Goal: Transaction & Acquisition: Purchase product/service

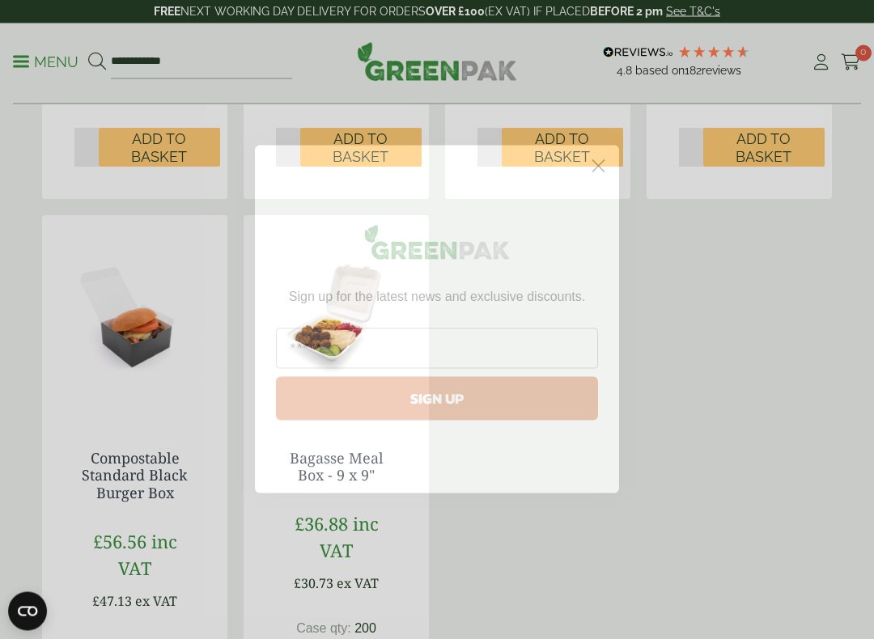
scroll to position [1410, 0]
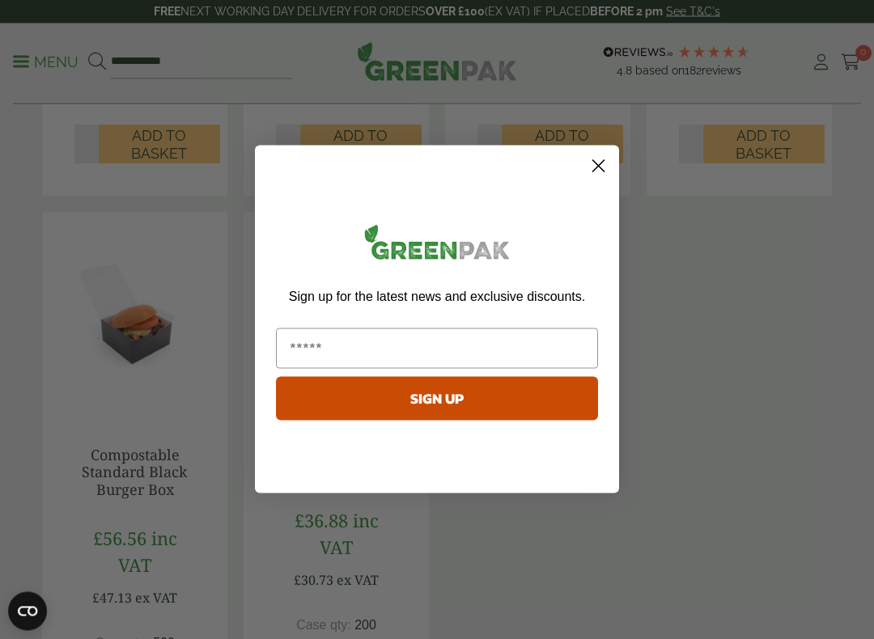
click at [600, 172] on circle "Close dialog" at bounding box center [598, 166] width 27 height 27
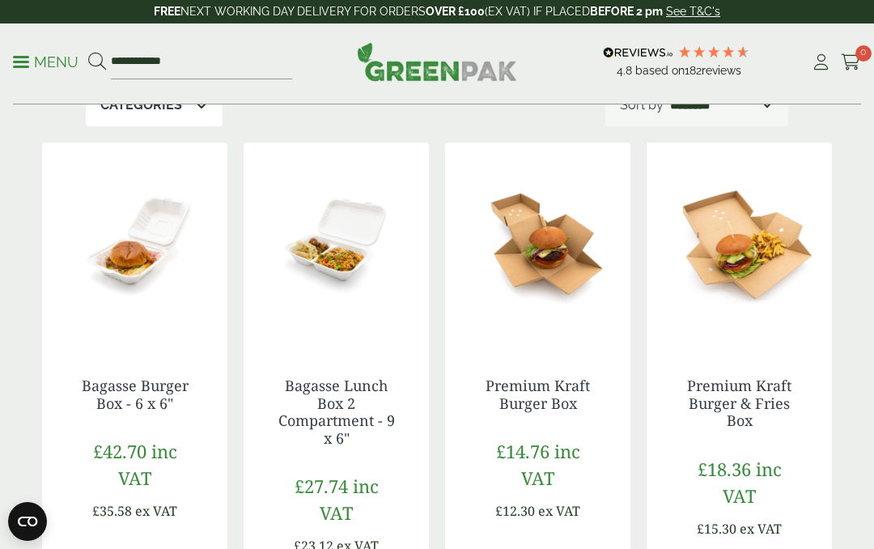
scroll to position [0, 0]
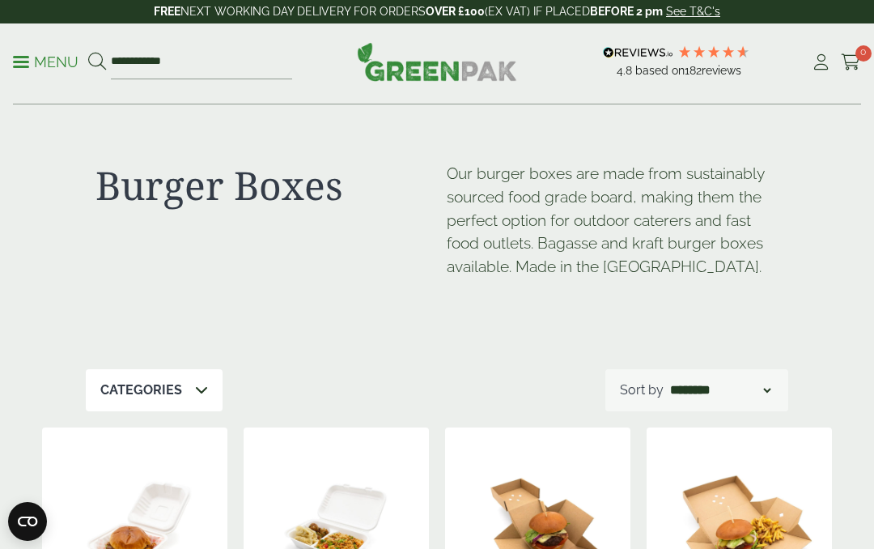
click at [13, 62] on span at bounding box center [21, 62] width 16 height 2
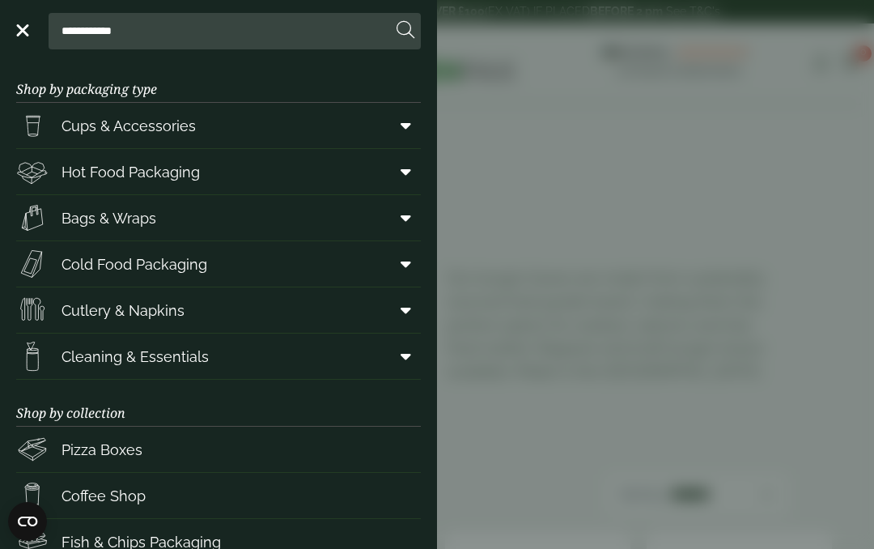
click at [409, 172] on icon at bounding box center [406, 171] width 11 height 16
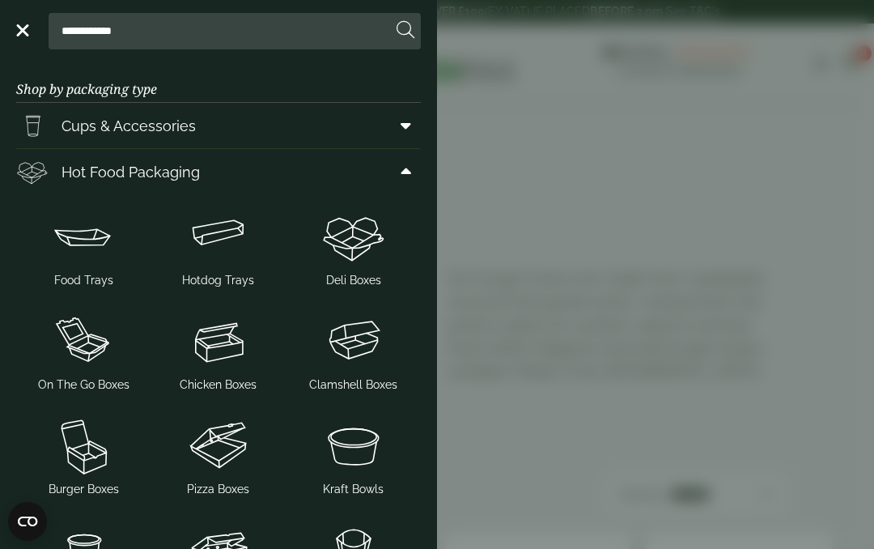
click at [93, 265] on img at bounding box center [84, 236] width 122 height 65
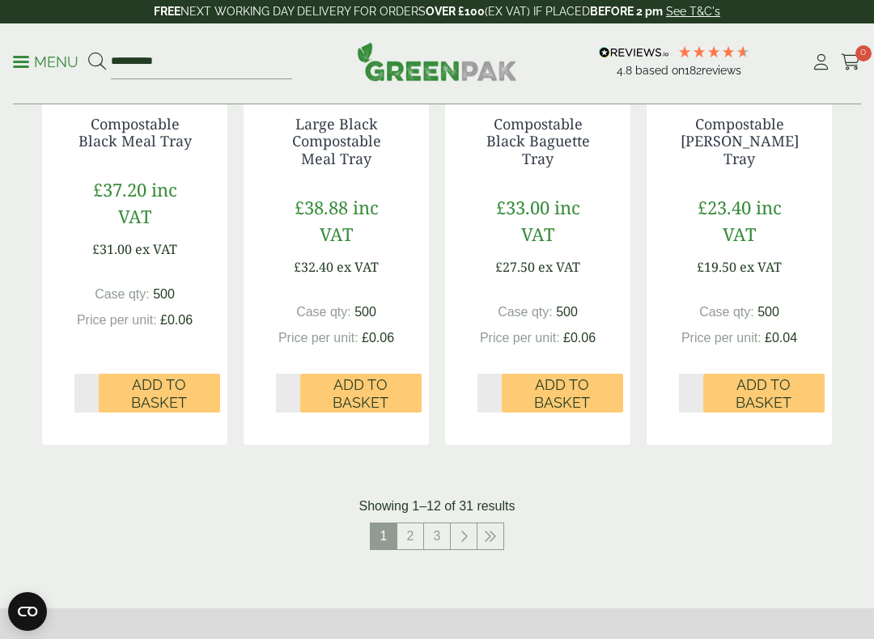
scroll to position [1810, 0]
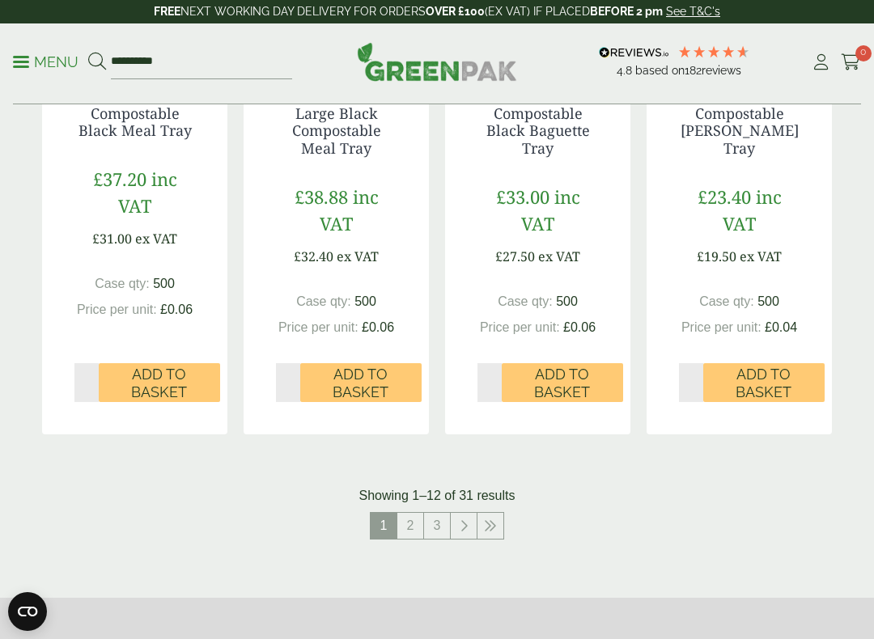
click at [412, 520] on link "2" at bounding box center [410, 526] width 26 height 26
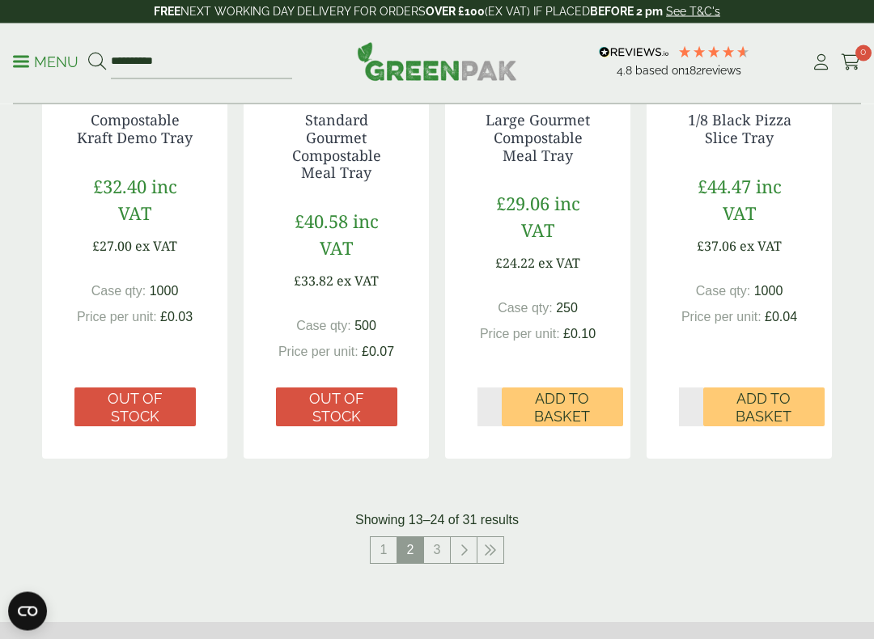
scroll to position [1830, 0]
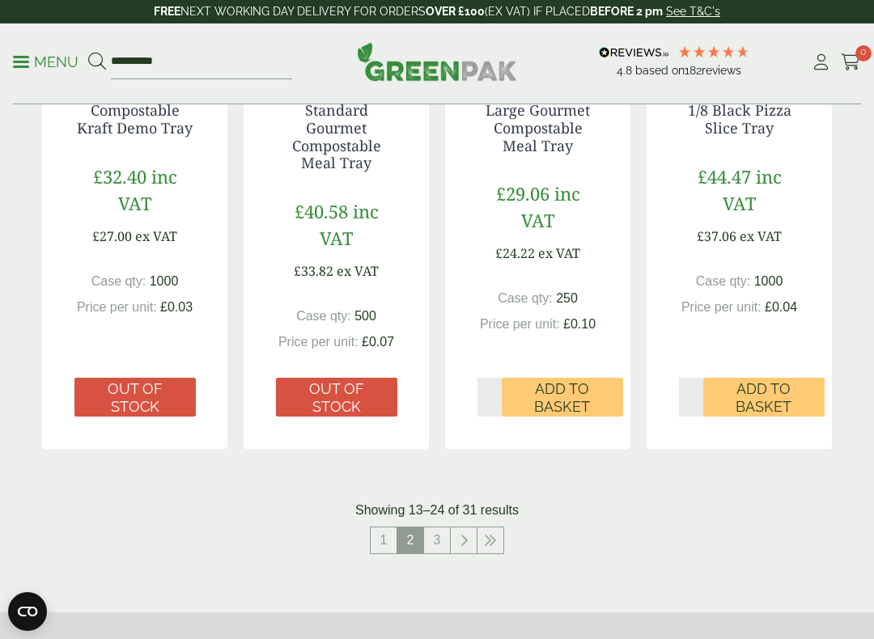
click at [442, 528] on link "3" at bounding box center [437, 541] width 26 height 26
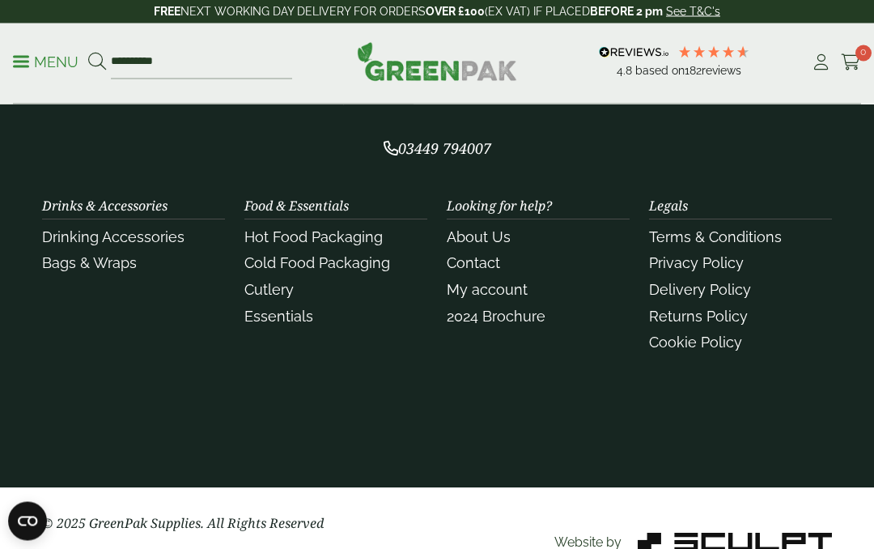
scroll to position [1999, 0]
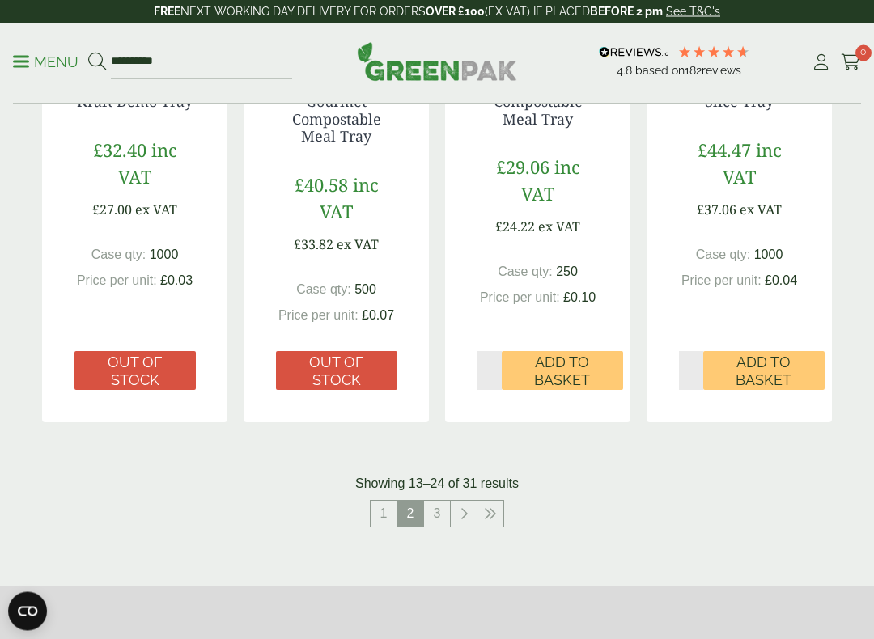
scroll to position [1857, 0]
click at [458, 501] on link at bounding box center [464, 514] width 26 height 26
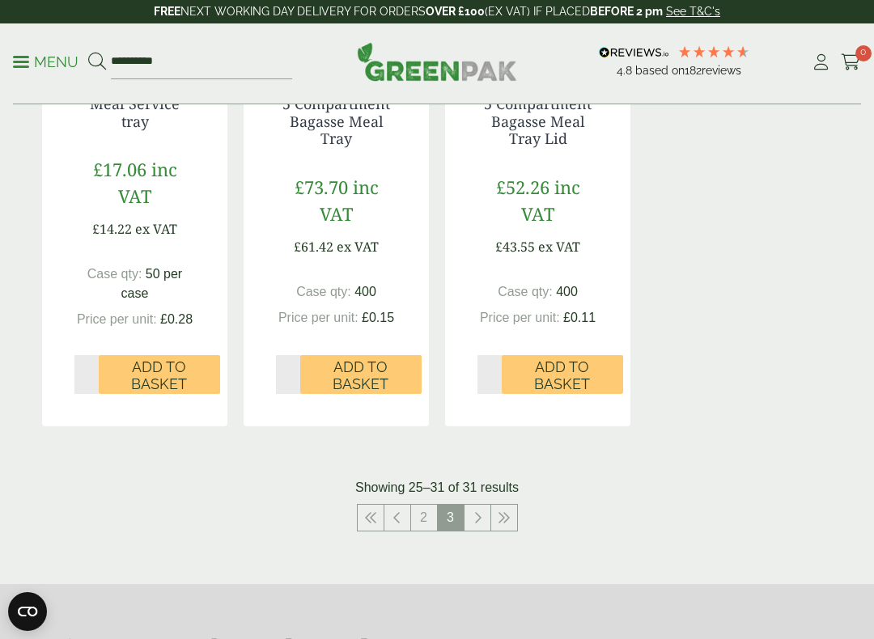
scroll to position [1240, 0]
click at [424, 507] on link "2" at bounding box center [424, 518] width 26 height 26
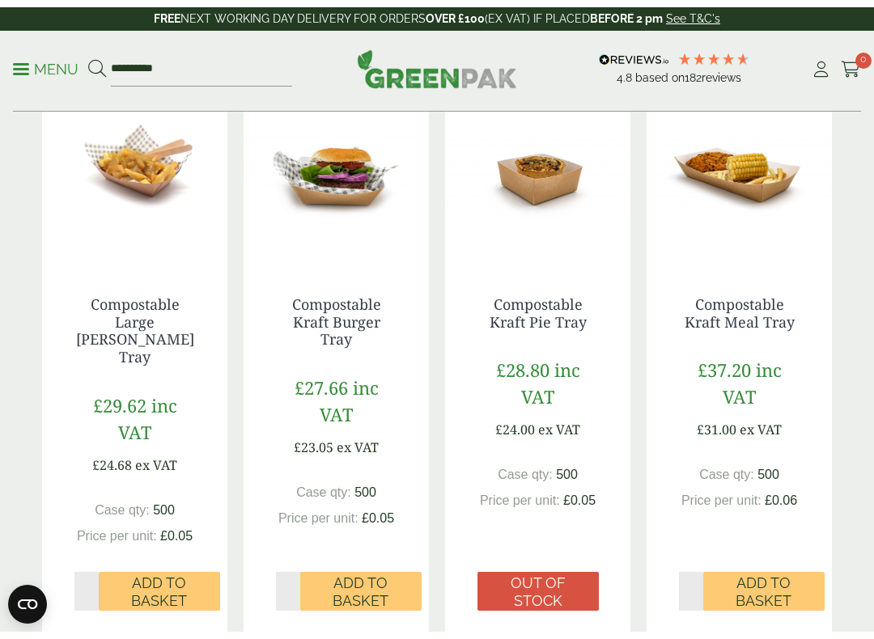
scroll to position [459, 0]
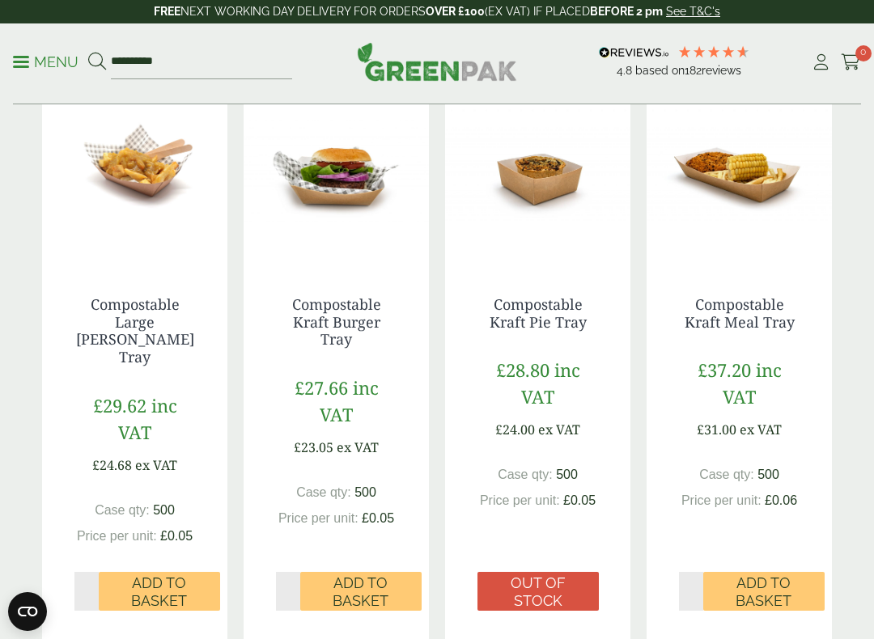
click at [365, 548] on span "Add to Basket" at bounding box center [361, 592] width 99 height 35
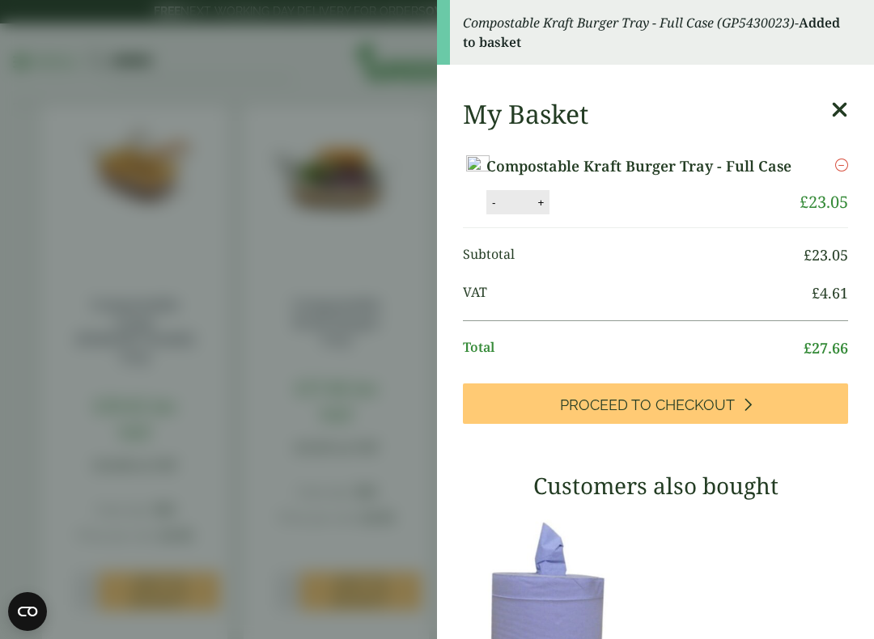
click at [840, 110] on icon at bounding box center [839, 110] width 17 height 23
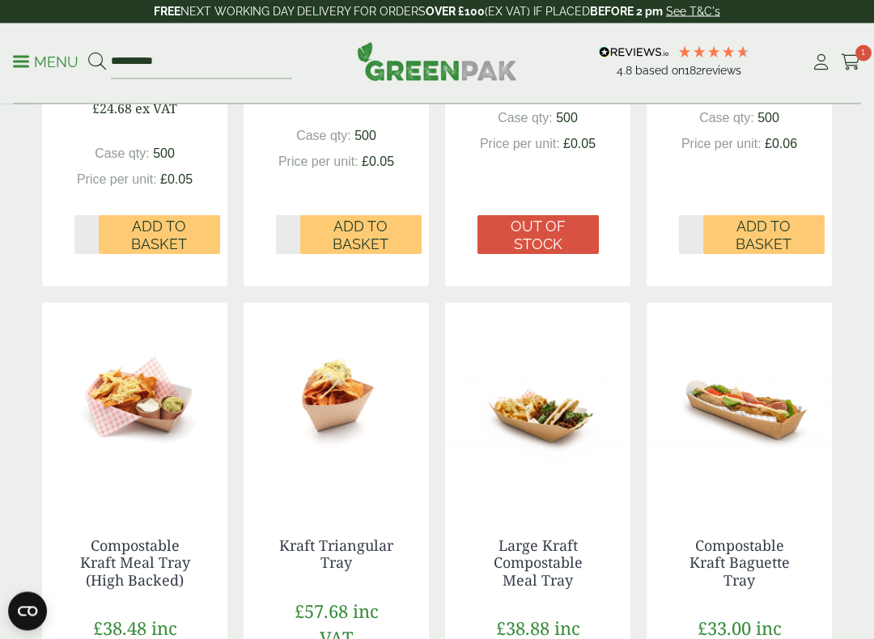
scroll to position [878, 0]
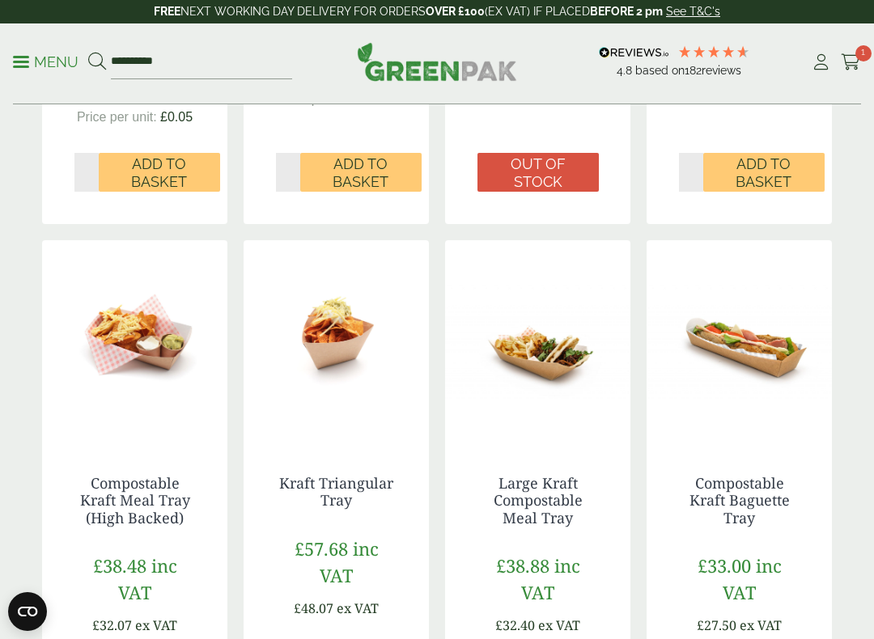
click at [341, 548] on span "inc VAT" at bounding box center [349, 562] width 59 height 51
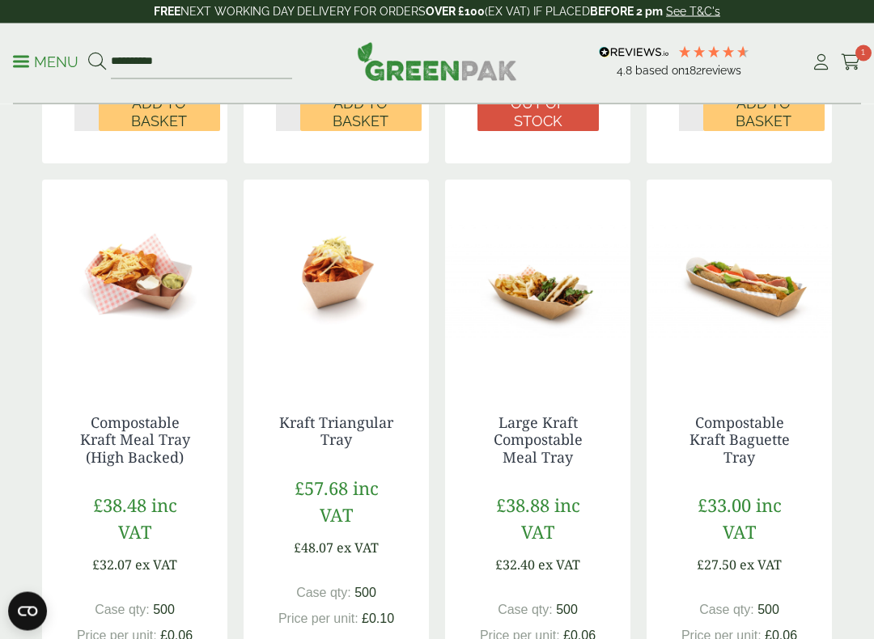
scroll to position [986, 0]
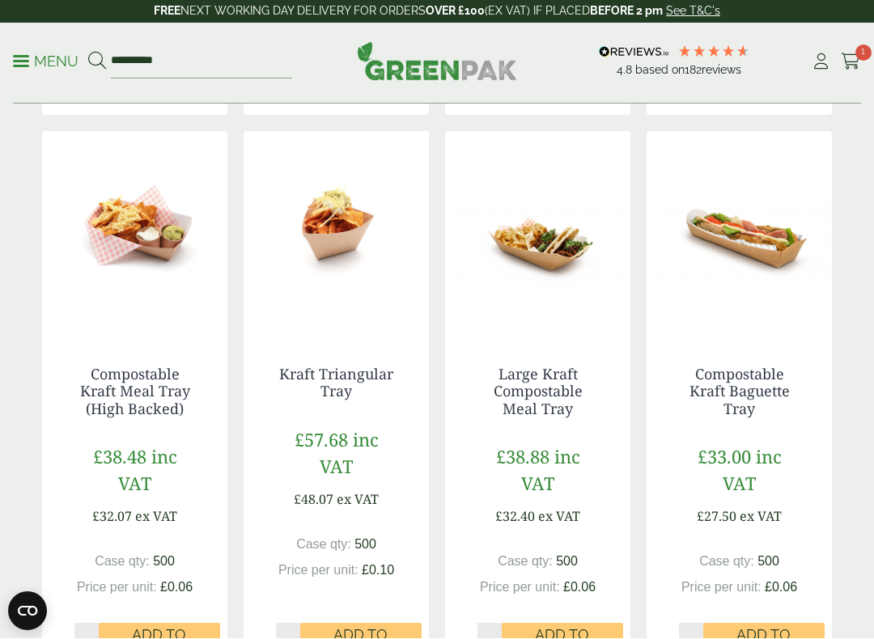
click at [164, 548] on span "Add to Basket" at bounding box center [159, 644] width 99 height 35
click at [175, 548] on span "Add to Basket" at bounding box center [159, 644] width 99 height 35
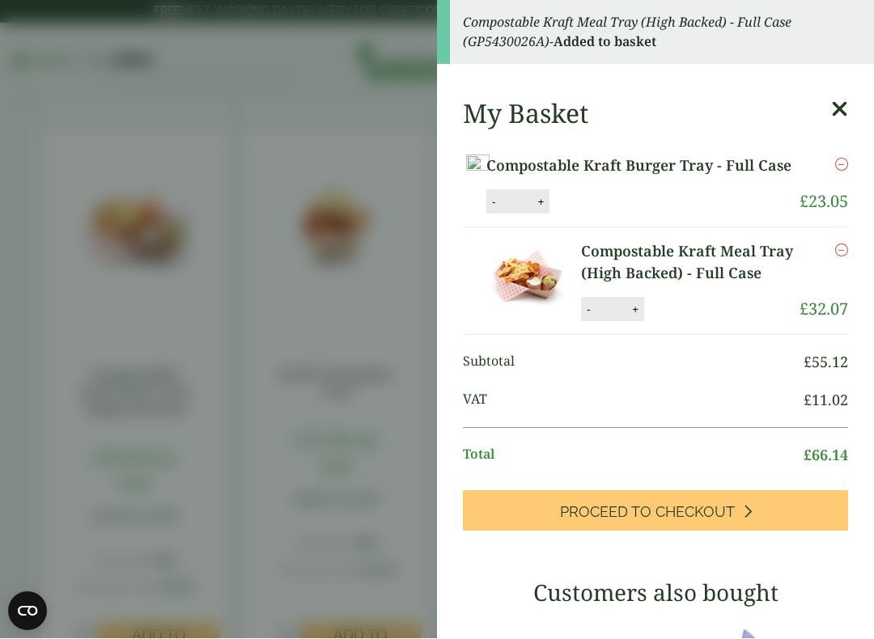
scroll to position [1120, 0]
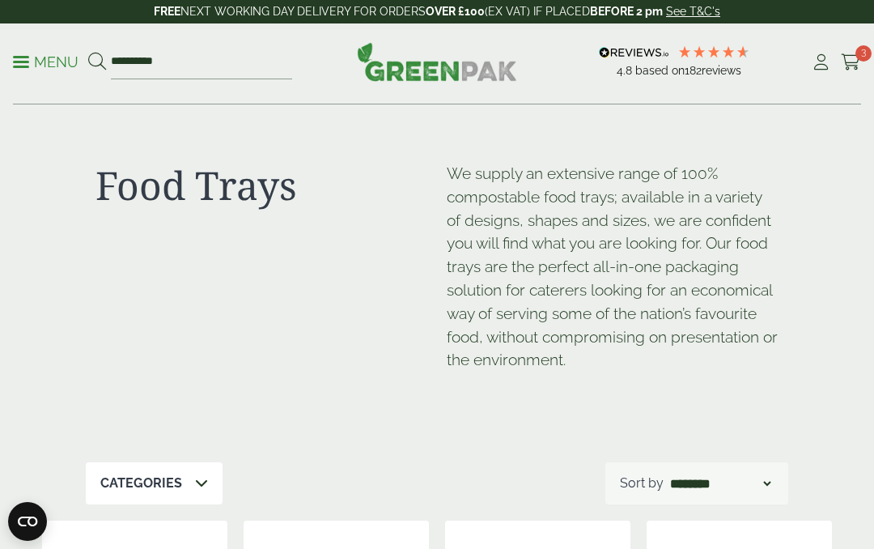
click at [853, 54] on icon at bounding box center [851, 62] width 20 height 16
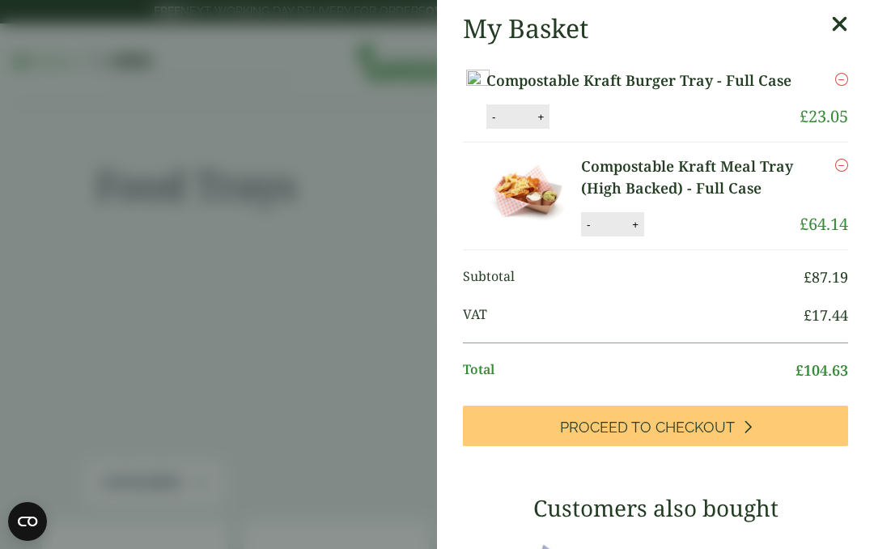
click at [588, 231] on button "-" at bounding box center [588, 225] width 13 height 14
type input "*"
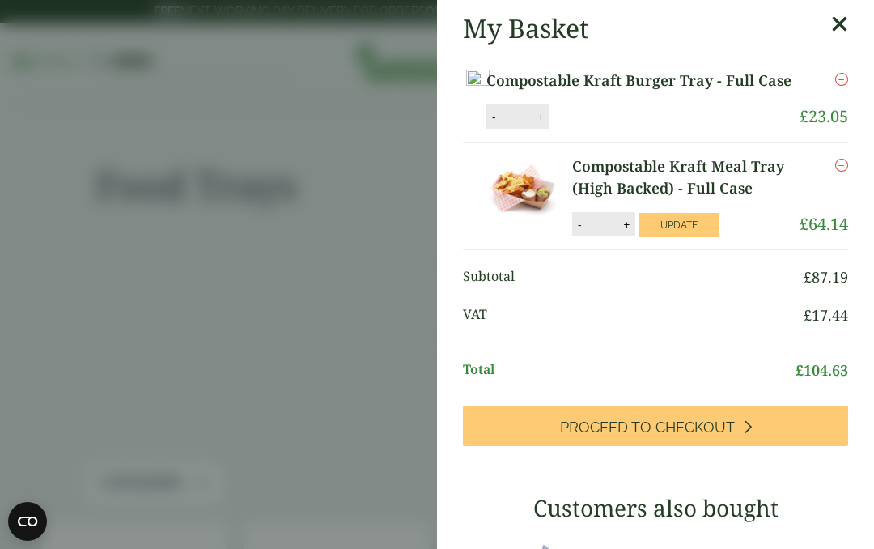
click at [689, 237] on button "Update" at bounding box center [678, 225] width 81 height 24
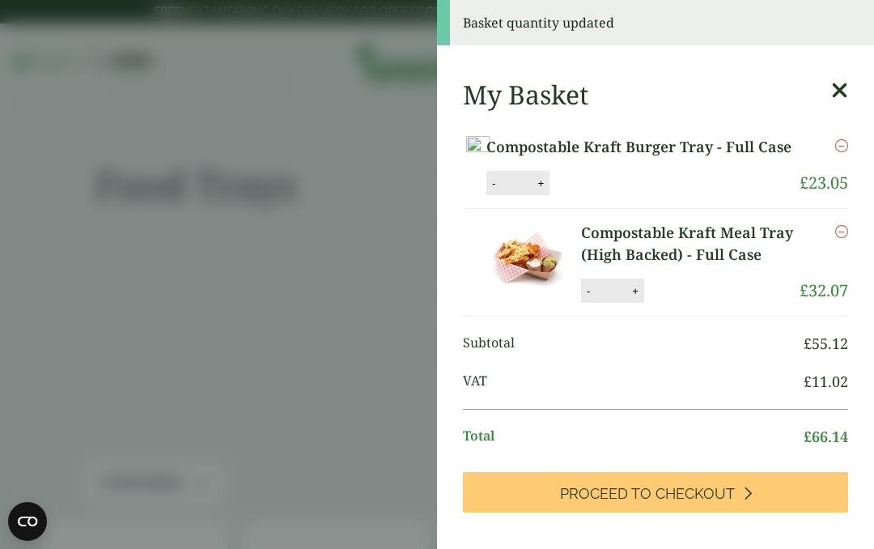
click at [835, 100] on icon at bounding box center [839, 90] width 17 height 23
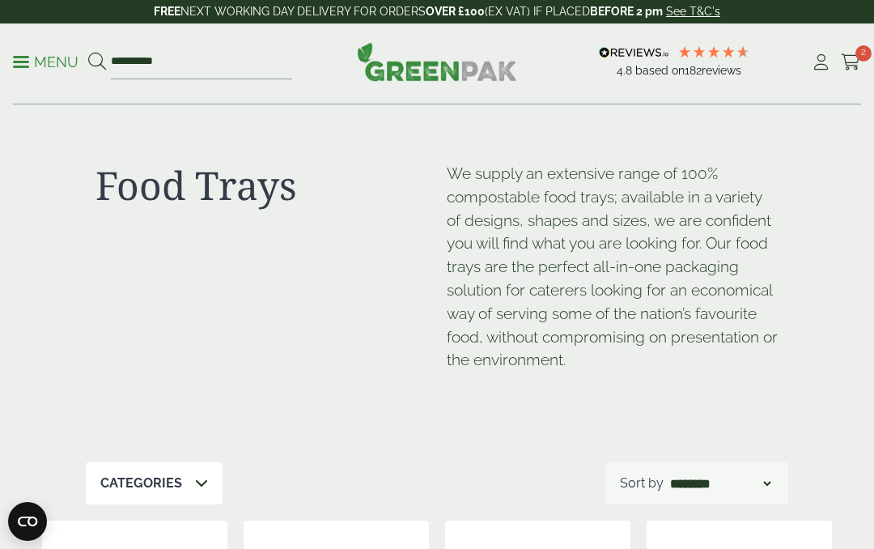
click at [46, 70] on p "Menu" at bounding box center [46, 62] width 66 height 19
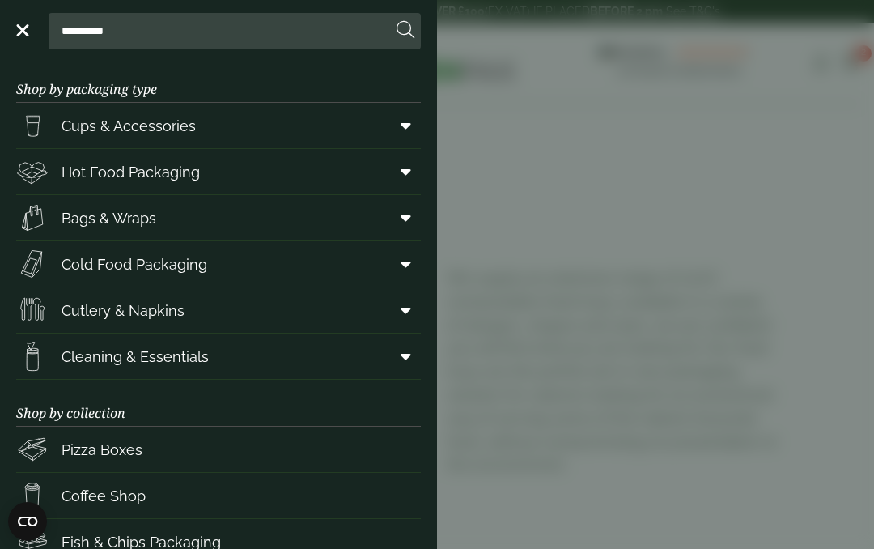
click at [253, 316] on link "Cutlery & Napkins" at bounding box center [218, 309] width 405 height 45
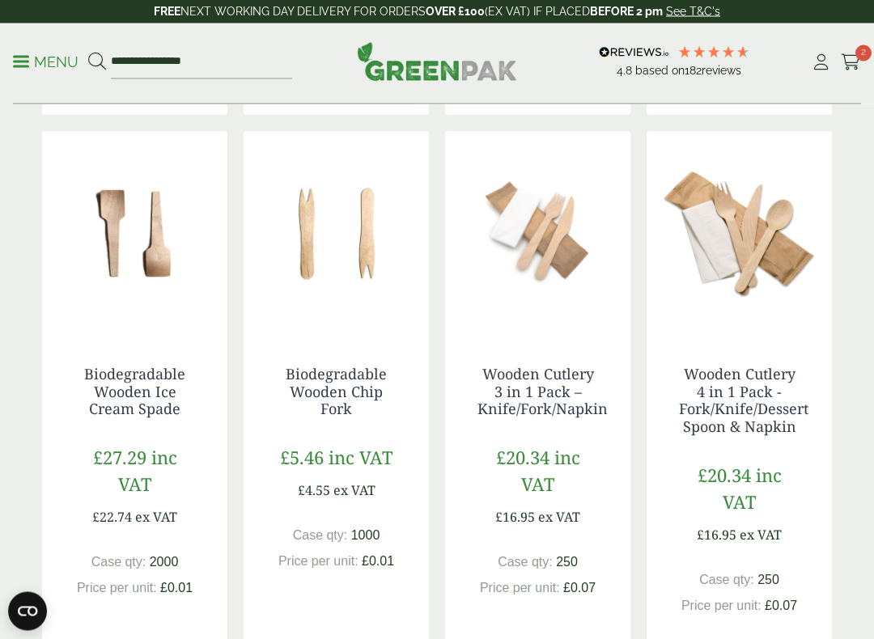
scroll to position [1503, 0]
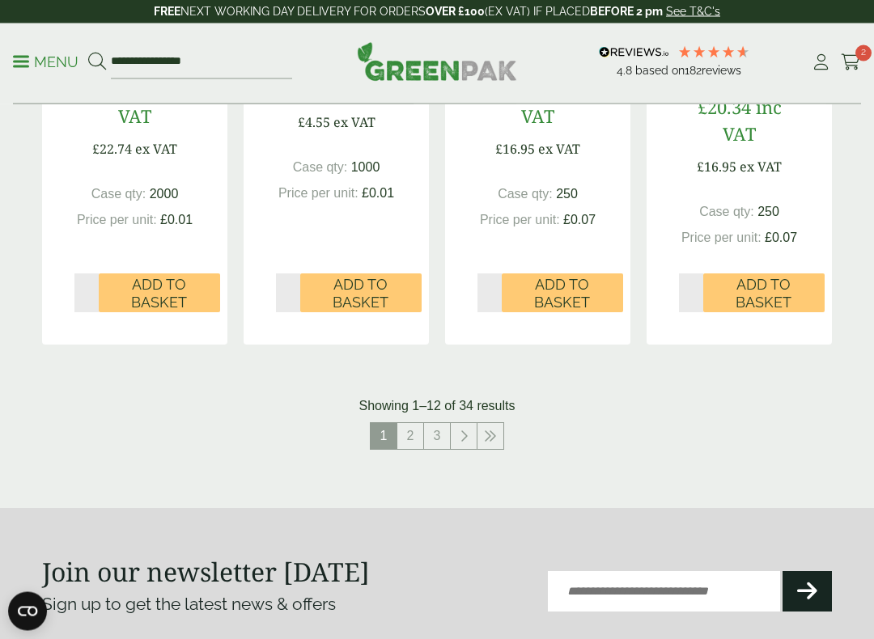
click at [468, 424] on link at bounding box center [464, 437] width 26 height 26
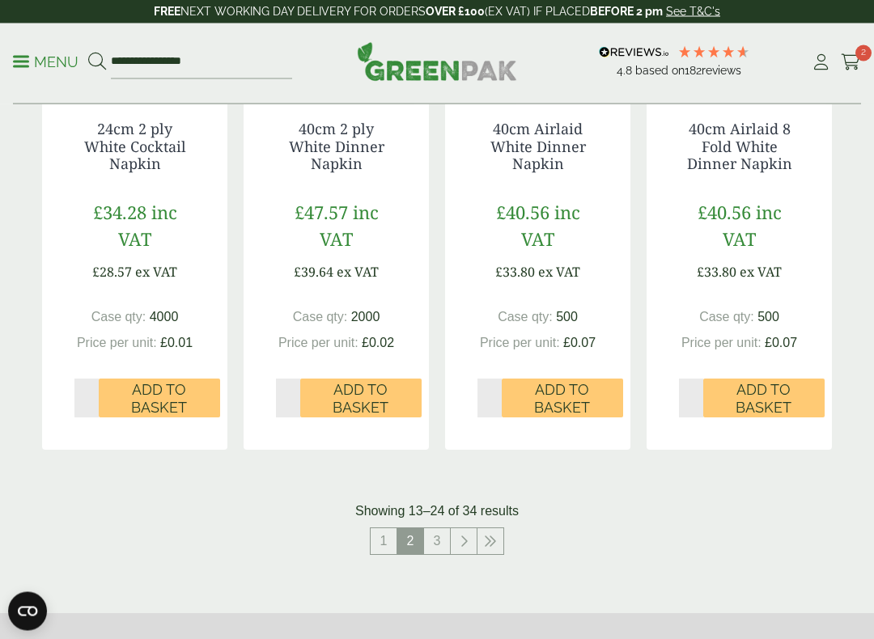
scroll to position [1749, 0]
click at [463, 534] on icon at bounding box center [464, 540] width 8 height 13
